Goal: Information Seeking & Learning: Learn about a topic

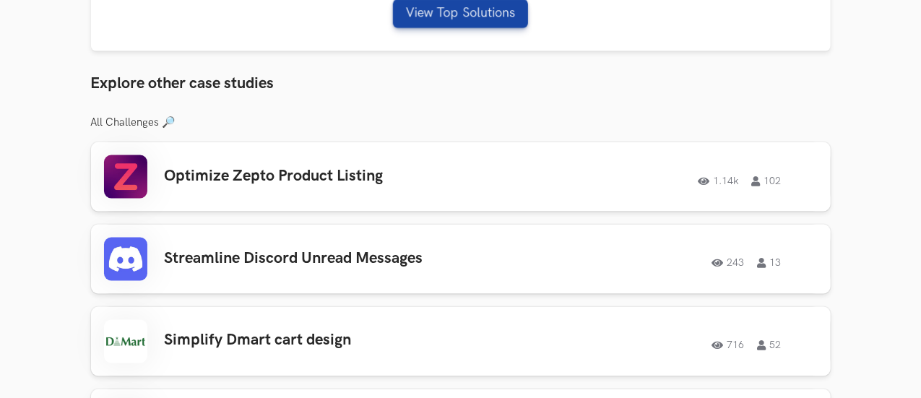
scroll to position [1146, 0]
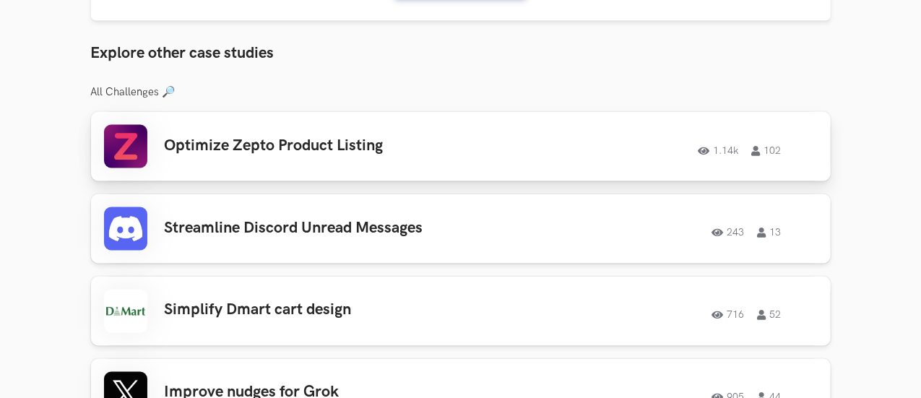
click at [422, 150] on div "Optimize Zepto Product Listing 1.14k 102 1.14k 102" at bounding box center [460, 146] width 713 height 43
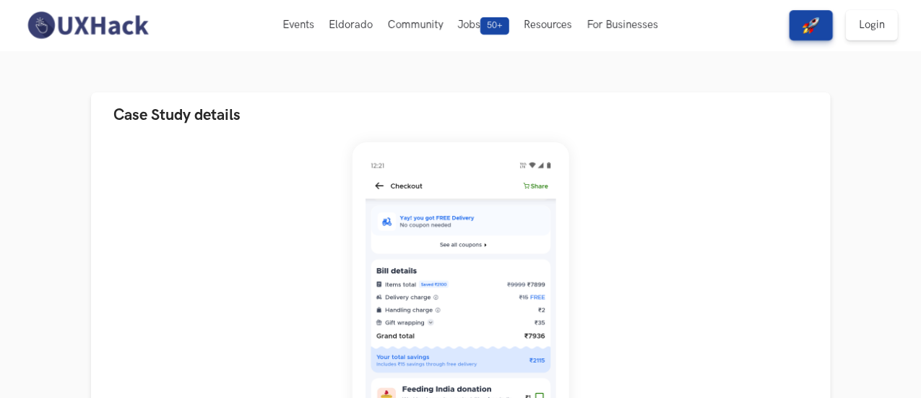
scroll to position [1, 0]
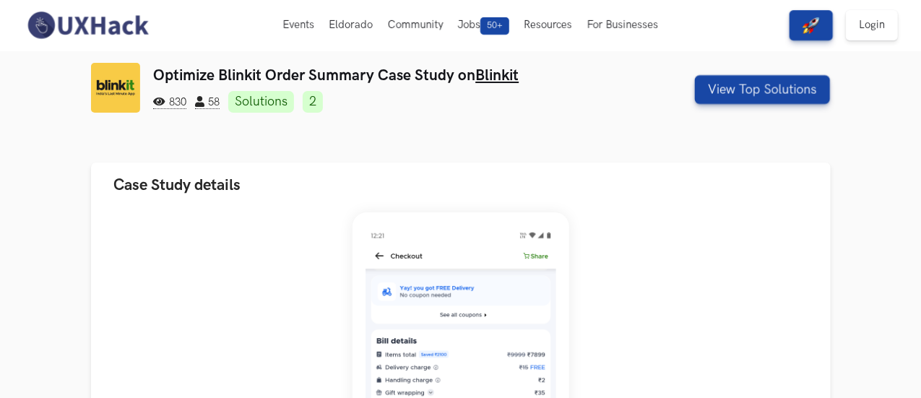
click at [91, 99] on img at bounding box center [116, 88] width 50 height 50
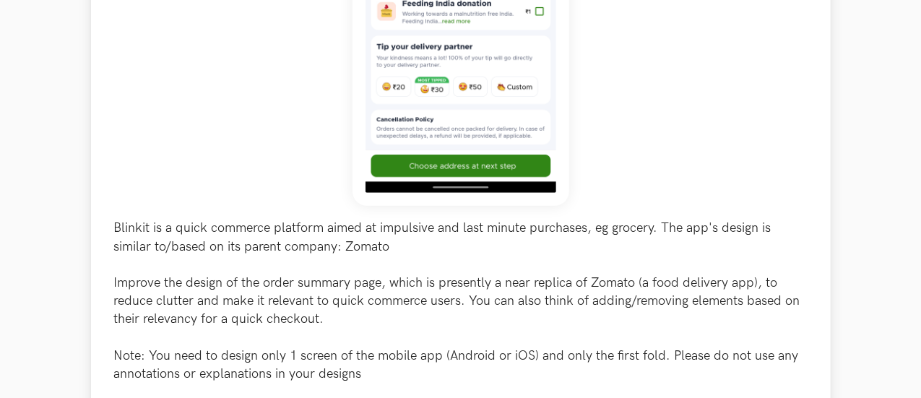
scroll to position [467, 0]
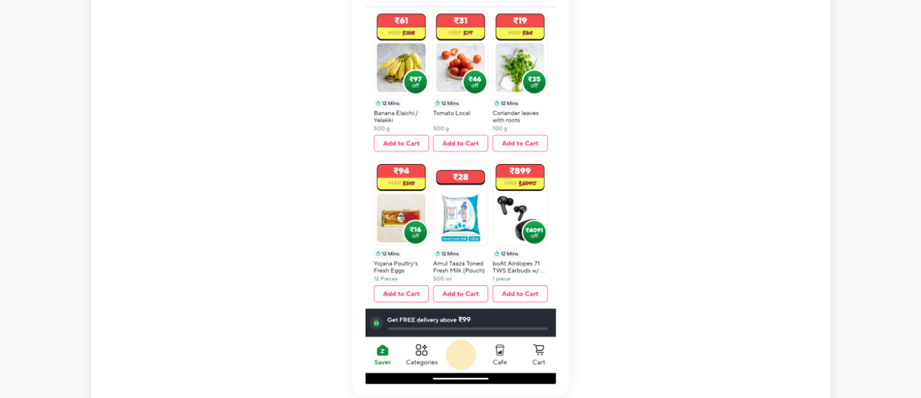
scroll to position [266, 0]
